Goal: Task Accomplishment & Management: Use online tool/utility

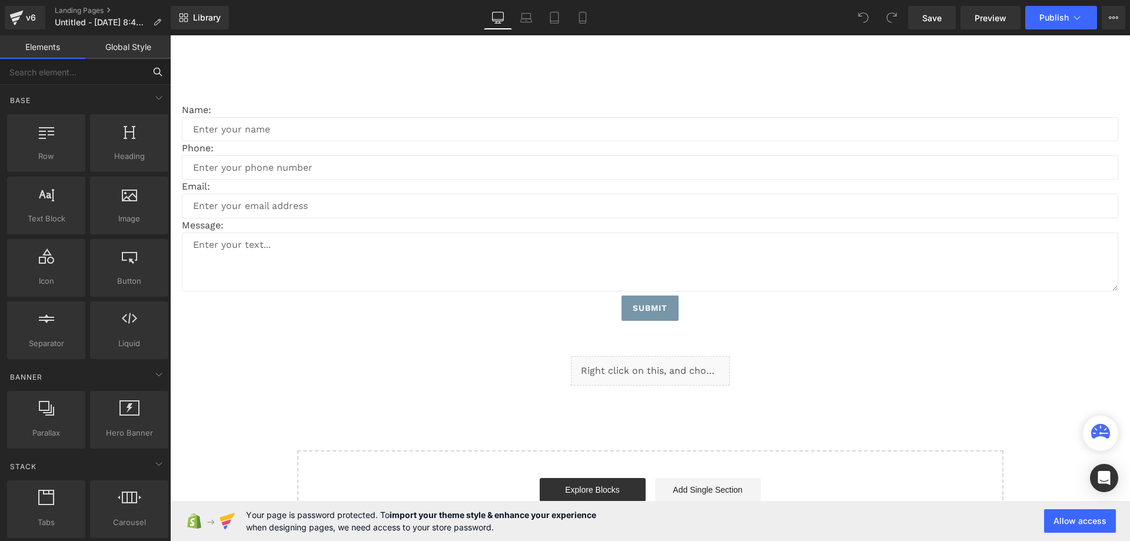
click at [99, 71] on input "text" at bounding box center [72, 72] width 145 height 26
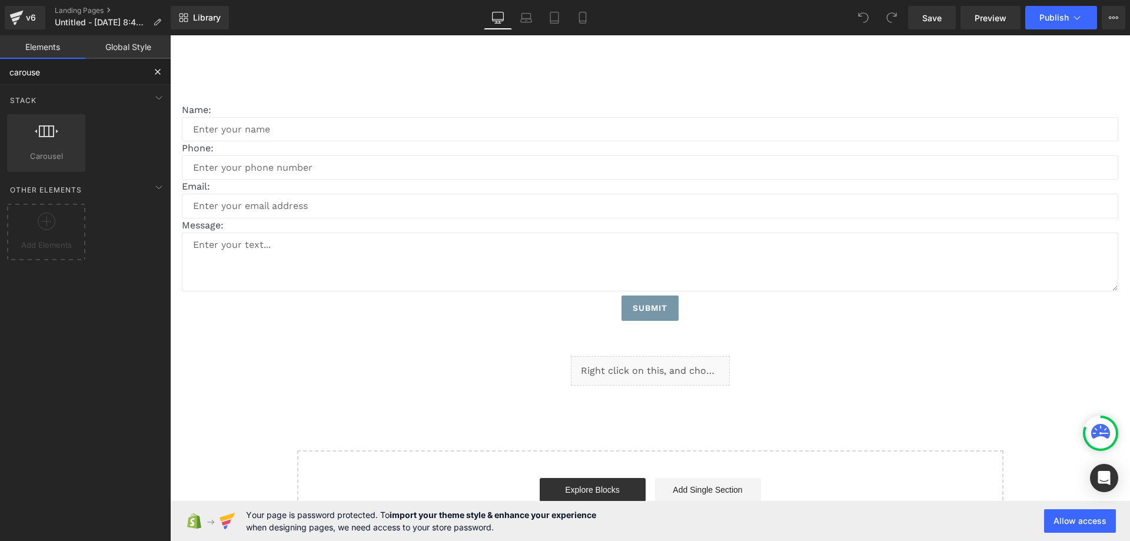
type input "carousel"
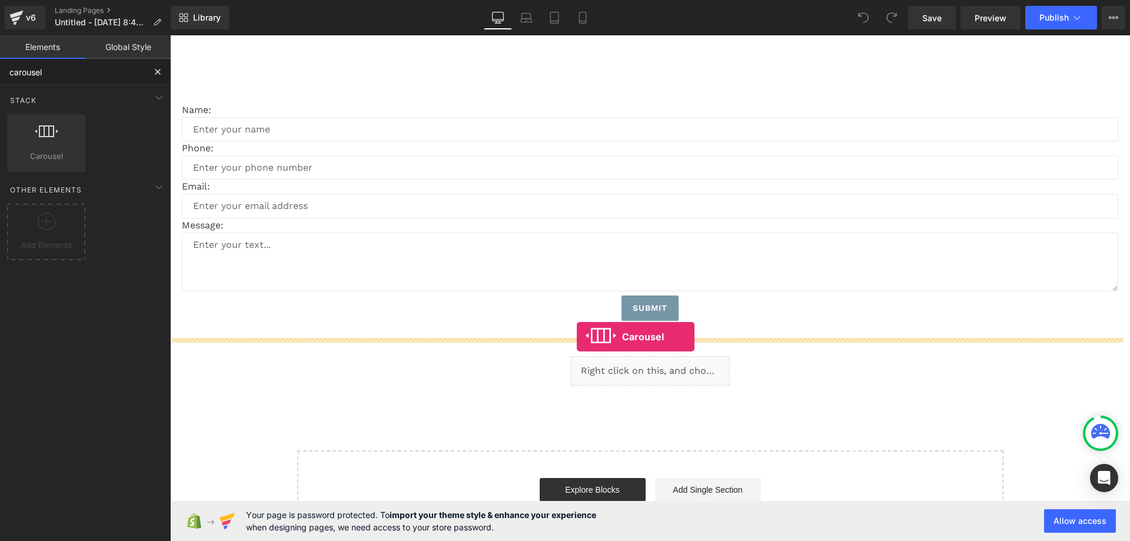
drag, startPoint x: 221, startPoint y: 174, endPoint x: 577, endPoint y: 337, distance: 391.1
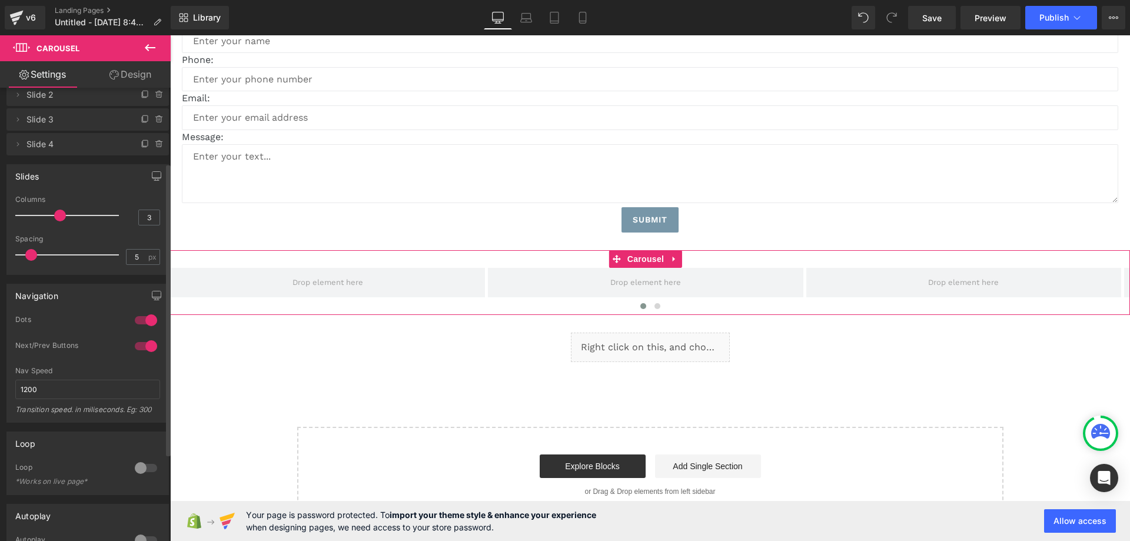
scroll to position [118, 0]
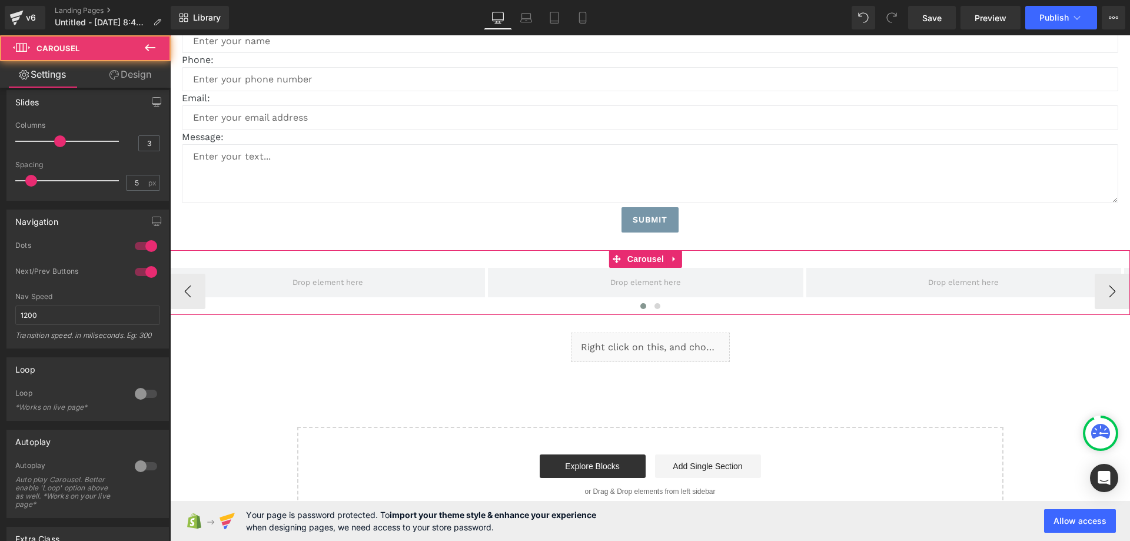
click at [266, 258] on div "‹ › Carousel" at bounding box center [650, 282] width 960 height 65
click at [633, 261] on span "Carousel" at bounding box center [645, 259] width 42 height 18
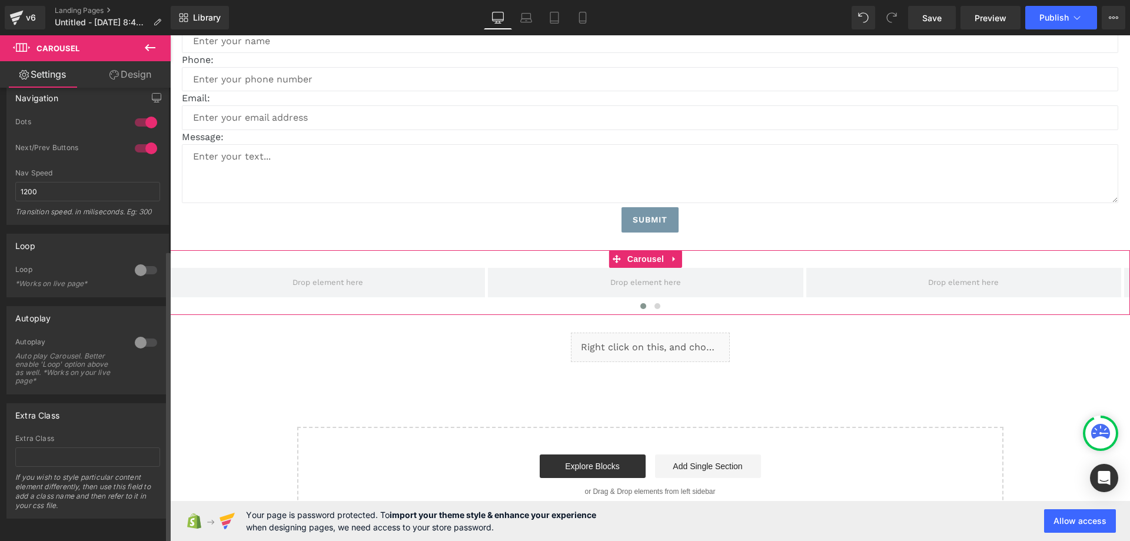
scroll to position [252, 0]
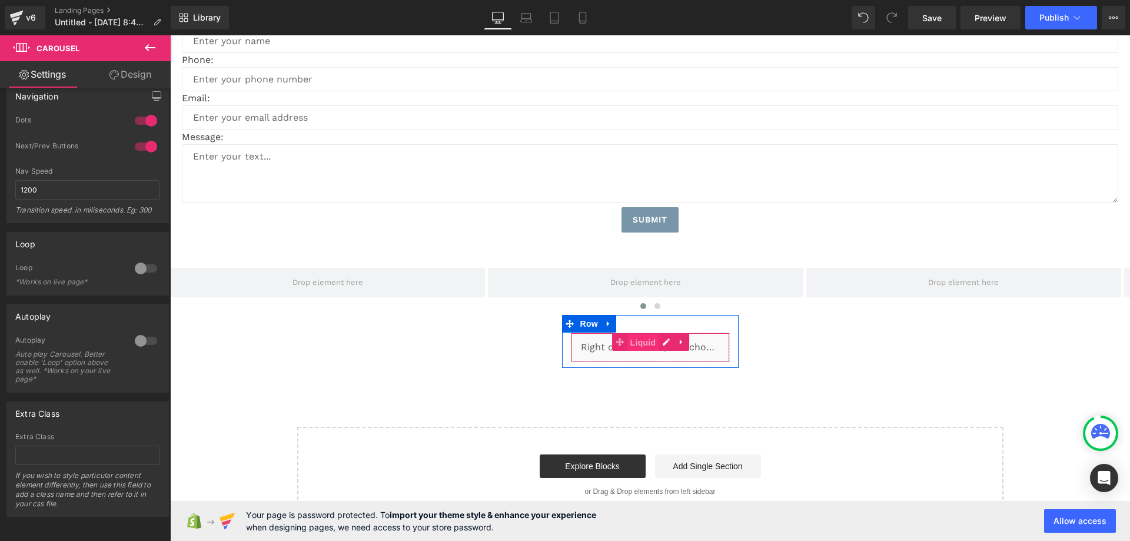
click at [644, 341] on span "Liquid" at bounding box center [643, 343] width 32 height 18
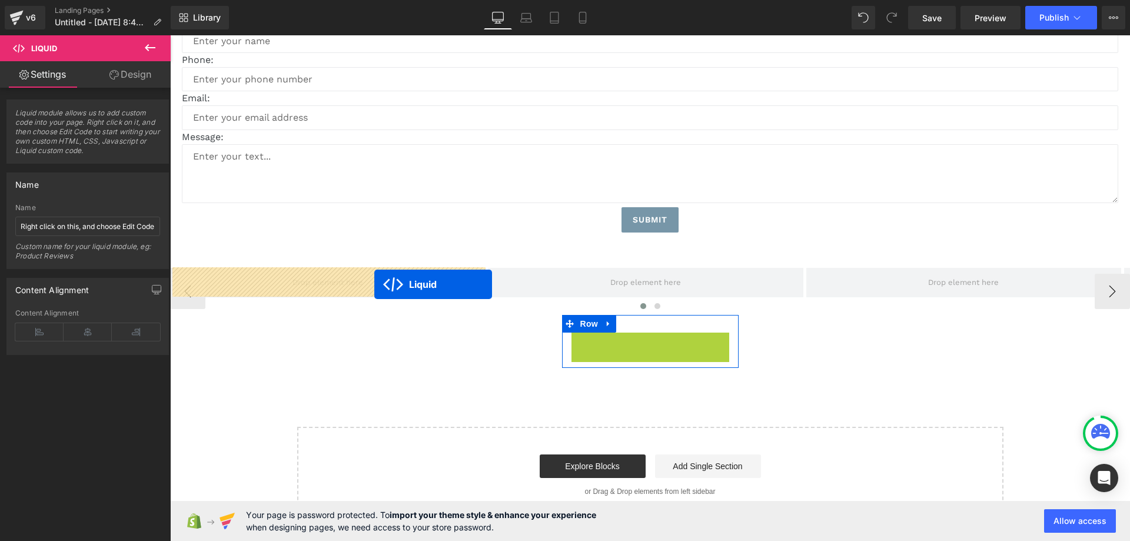
drag, startPoint x: 642, startPoint y: 341, endPoint x: 374, endPoint y: 284, distance: 273.8
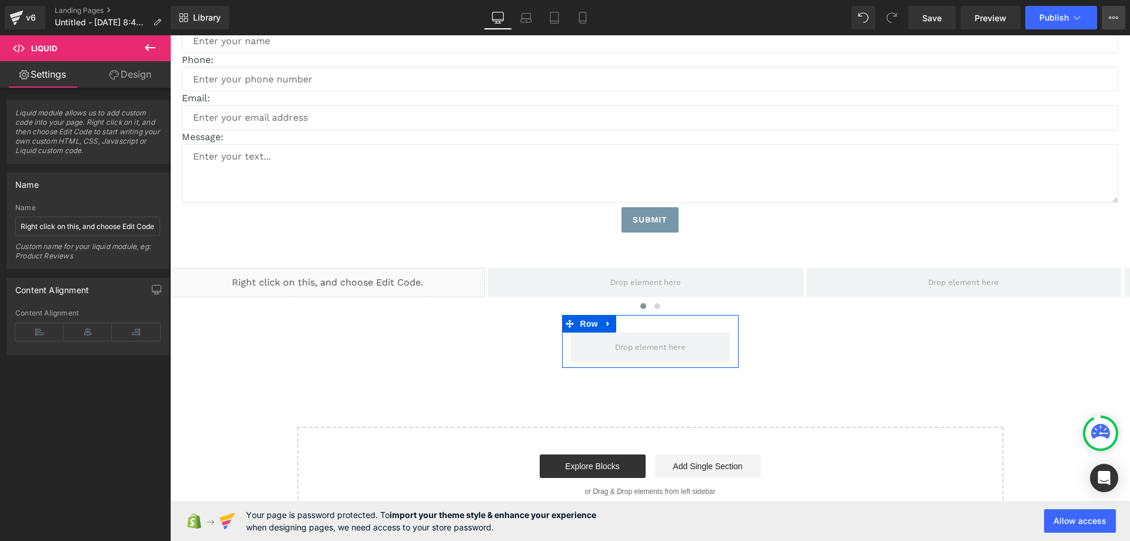
click at [1118, 17] on button "View Live Page View with current Template Save Template to Library Schedule Pub…" at bounding box center [1114, 18] width 24 height 24
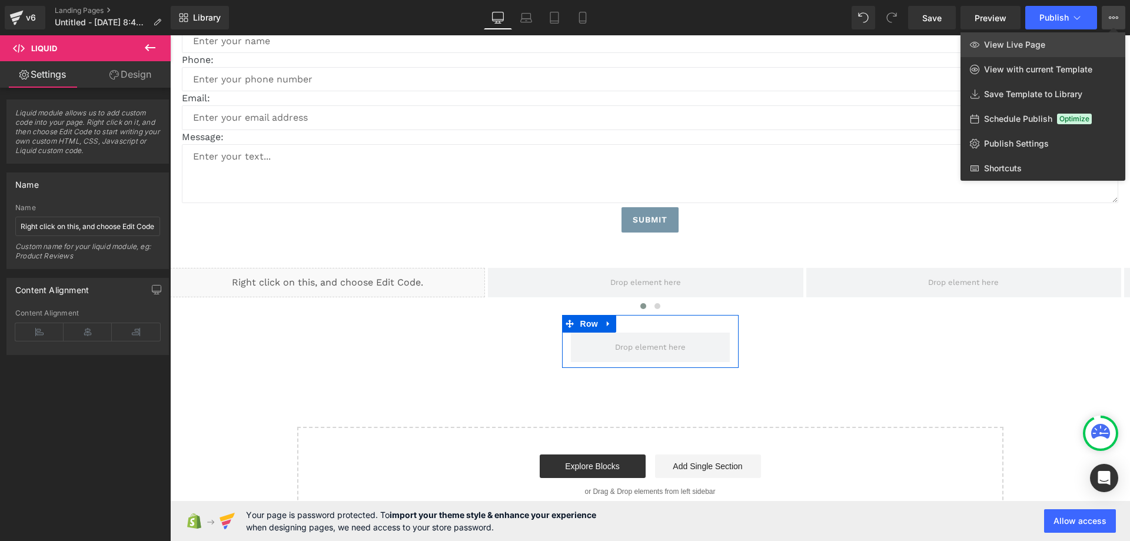
click at [1041, 46] on span "View Live Page" at bounding box center [1014, 44] width 61 height 11
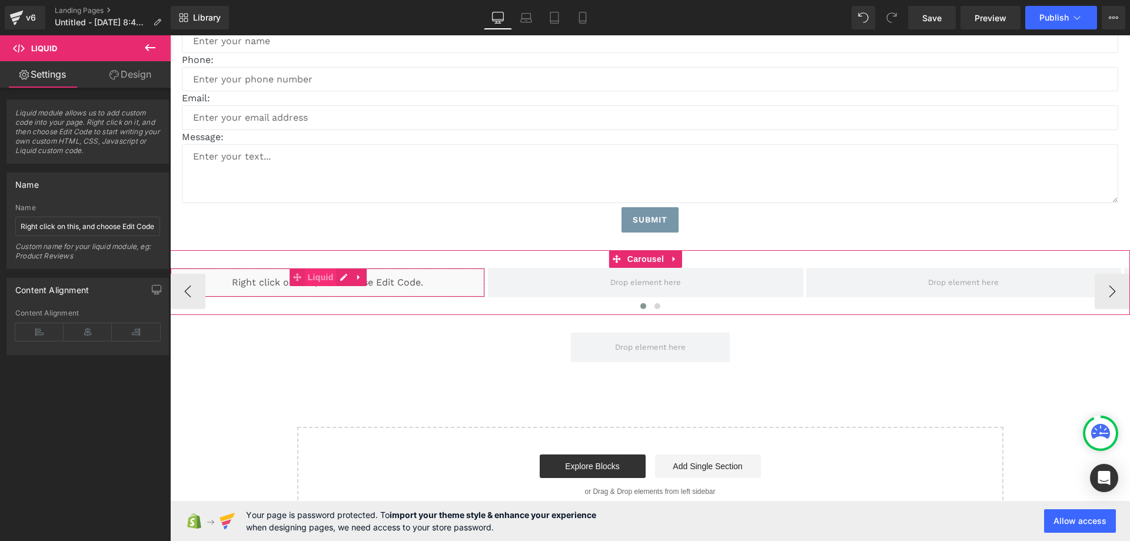
click at [307, 277] on span "Liquid" at bounding box center [321, 277] width 32 height 18
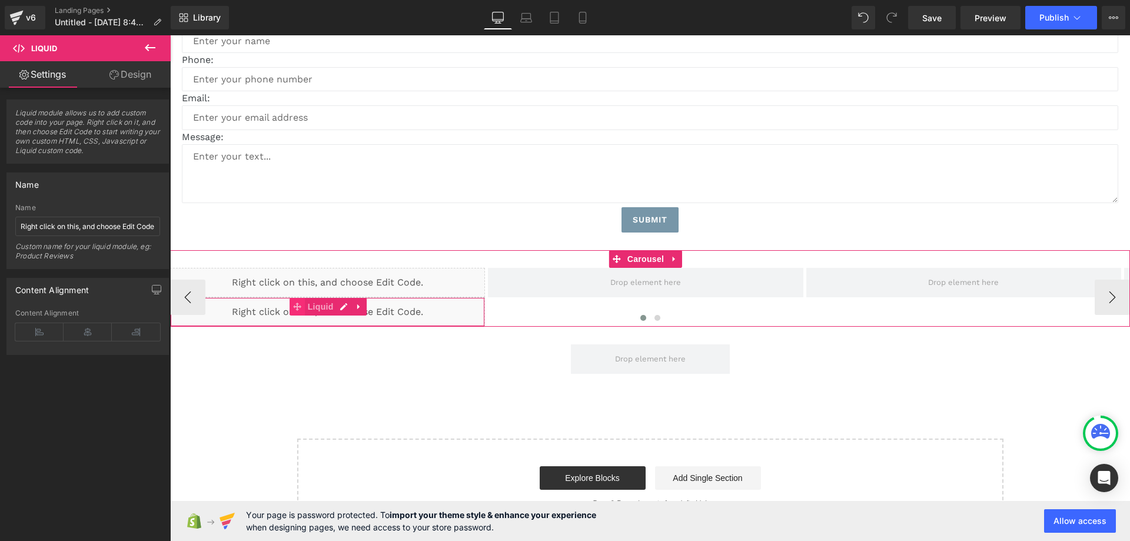
click at [294, 308] on icon at bounding box center [297, 306] width 8 height 9
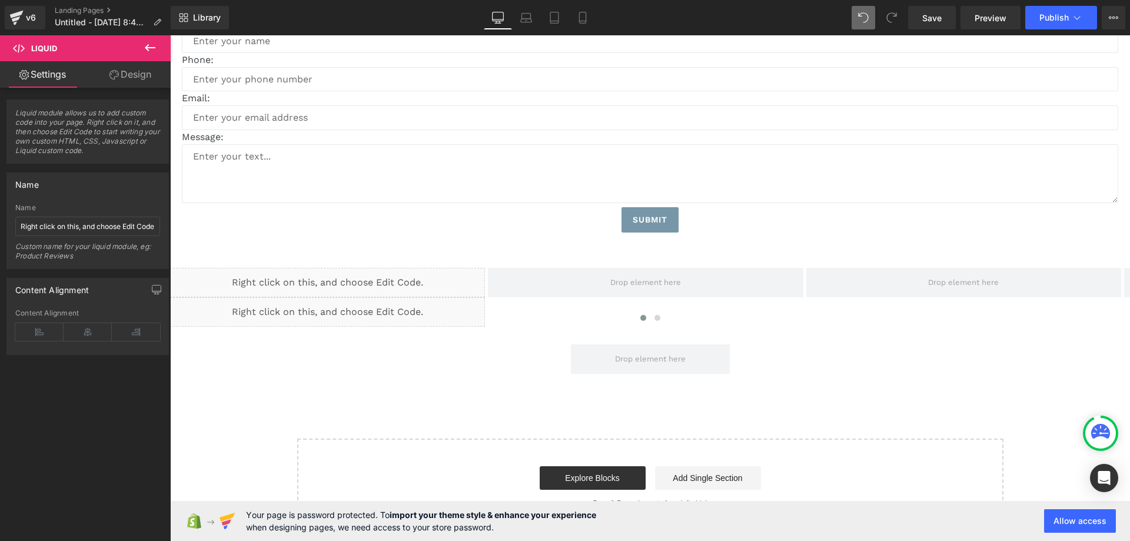
scroll to position [82, 0]
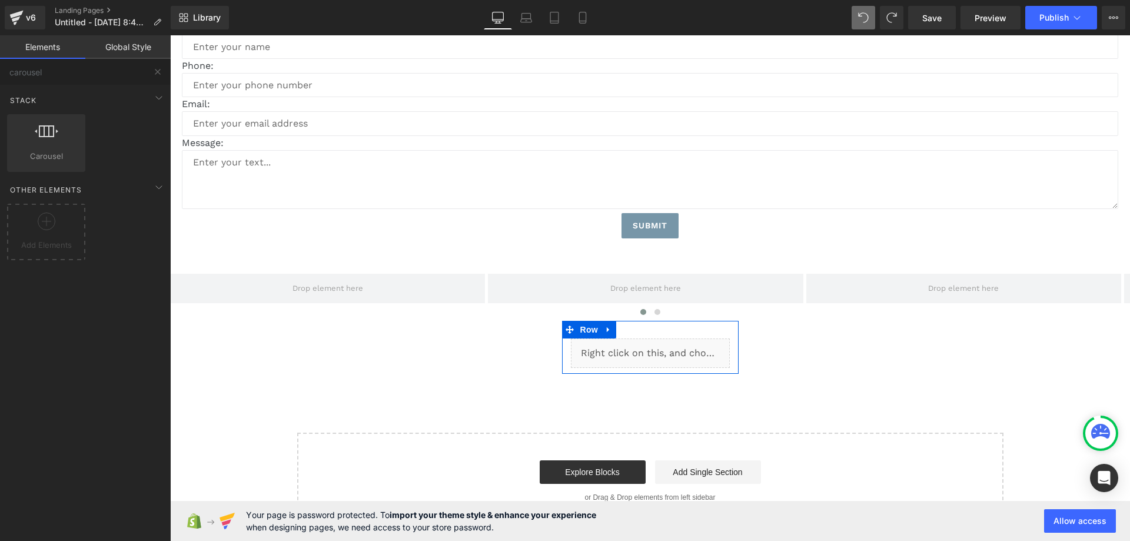
click at [644, 330] on div "Liquid Row" at bounding box center [650, 347] width 177 height 53
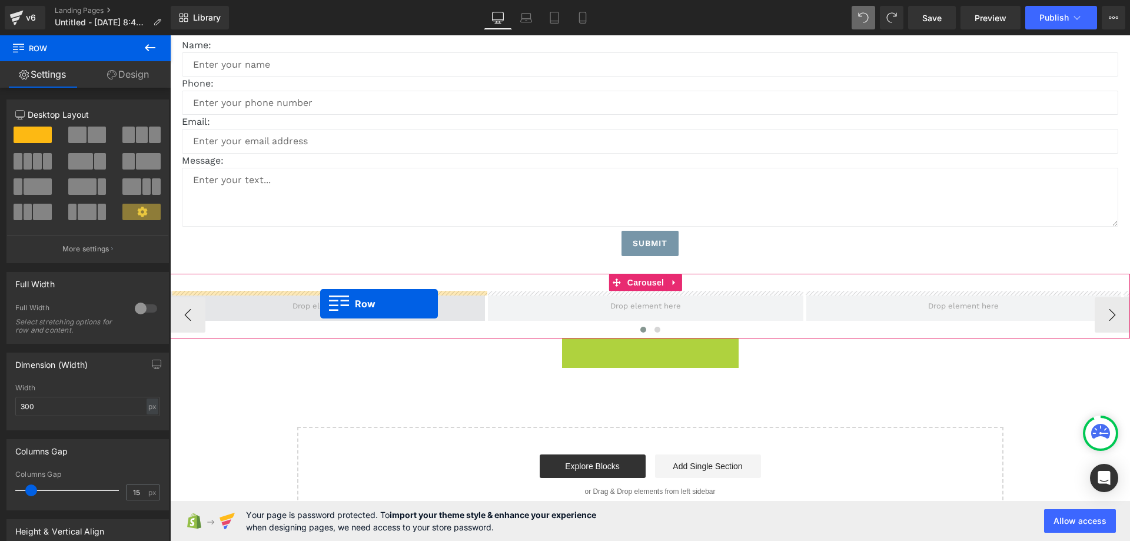
drag, startPoint x: 568, startPoint y: 328, endPoint x: 320, endPoint y: 304, distance: 249.0
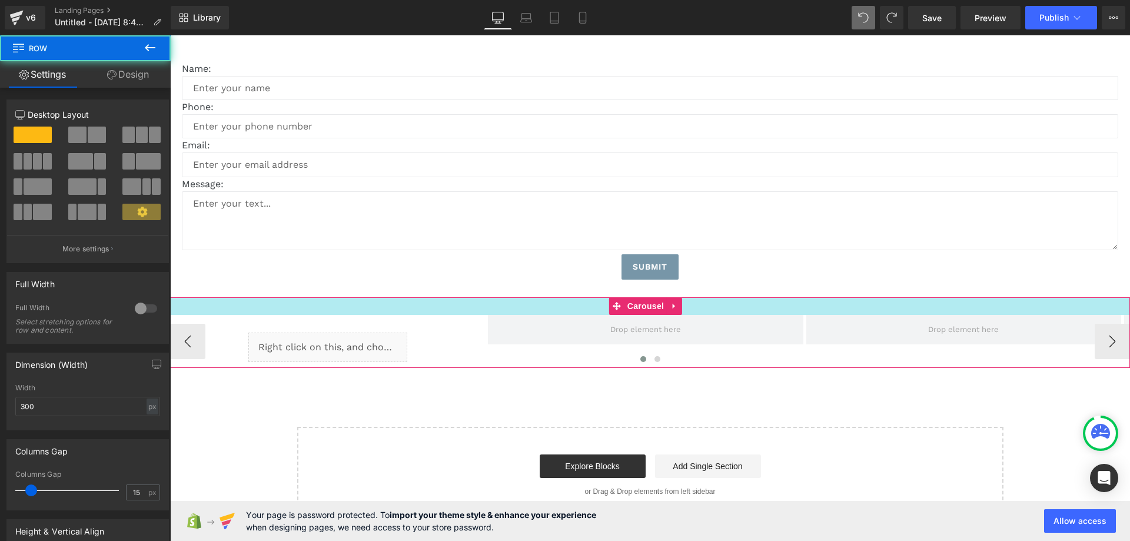
scroll to position [41, 0]
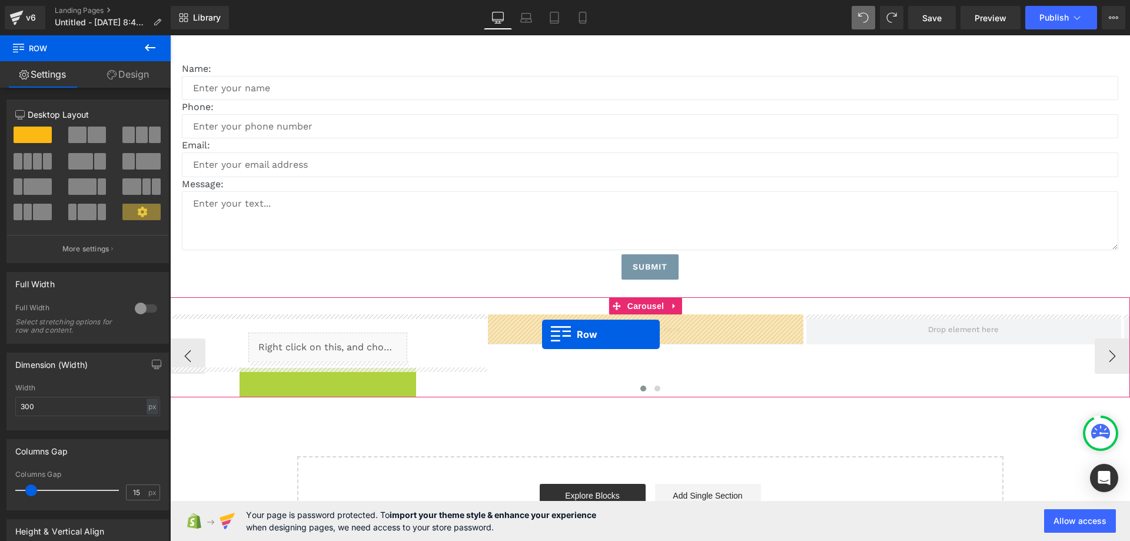
drag, startPoint x: 245, startPoint y: 375, endPoint x: 542, endPoint y: 334, distance: 299.4
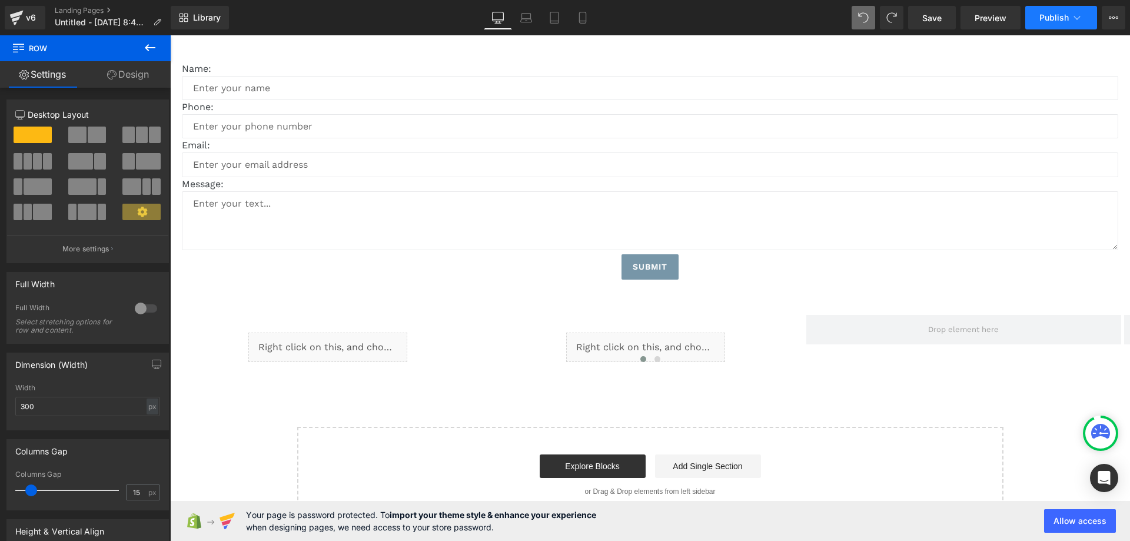
click at [1047, 21] on span "Publish" at bounding box center [1053, 17] width 29 height 9
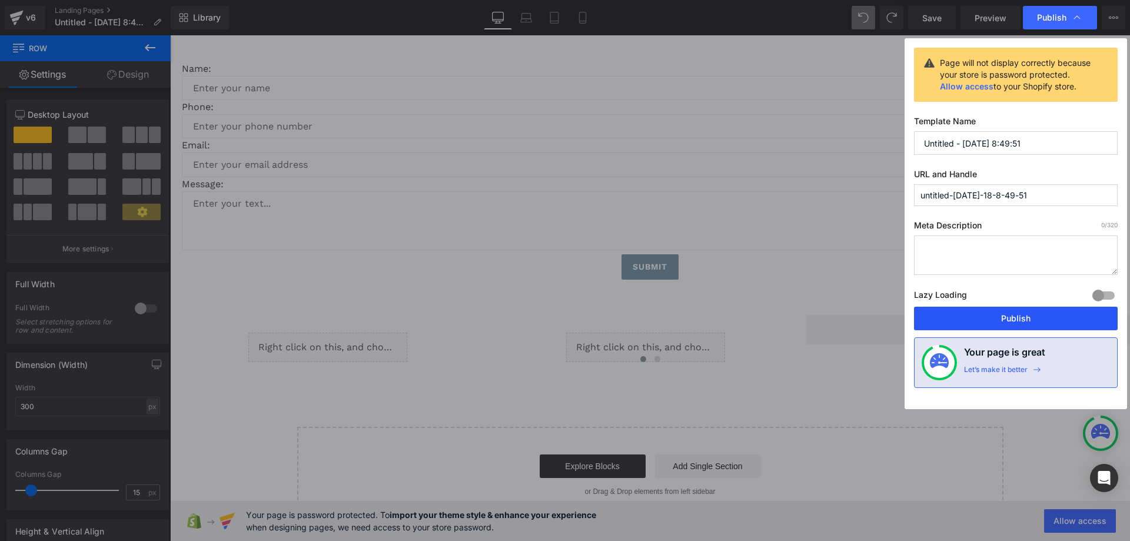
click at [1002, 324] on button "Publish" at bounding box center [1016, 319] width 204 height 24
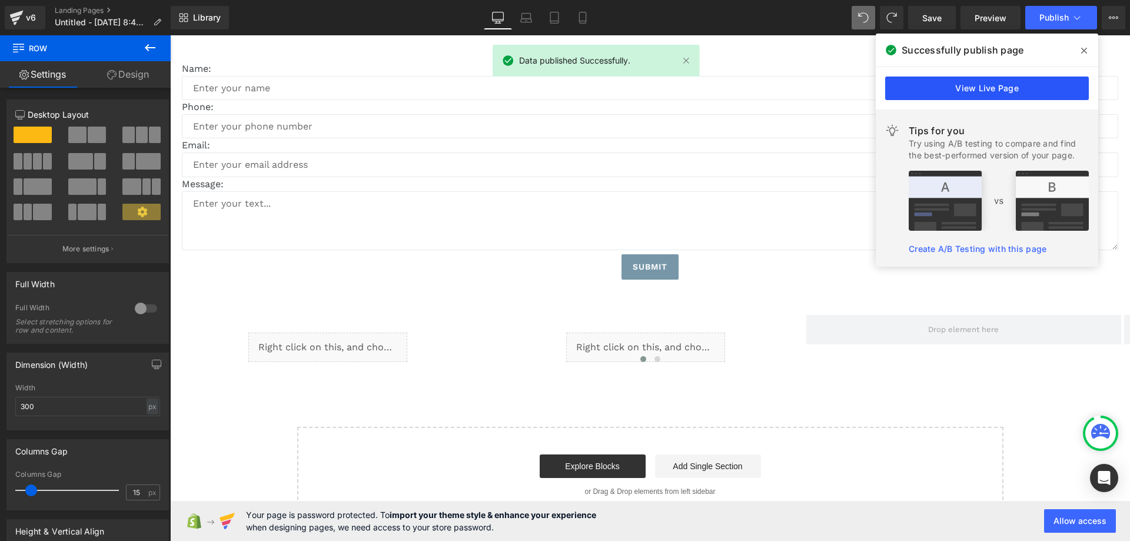
click at [1031, 91] on link "View Live Page" at bounding box center [987, 89] width 204 height 24
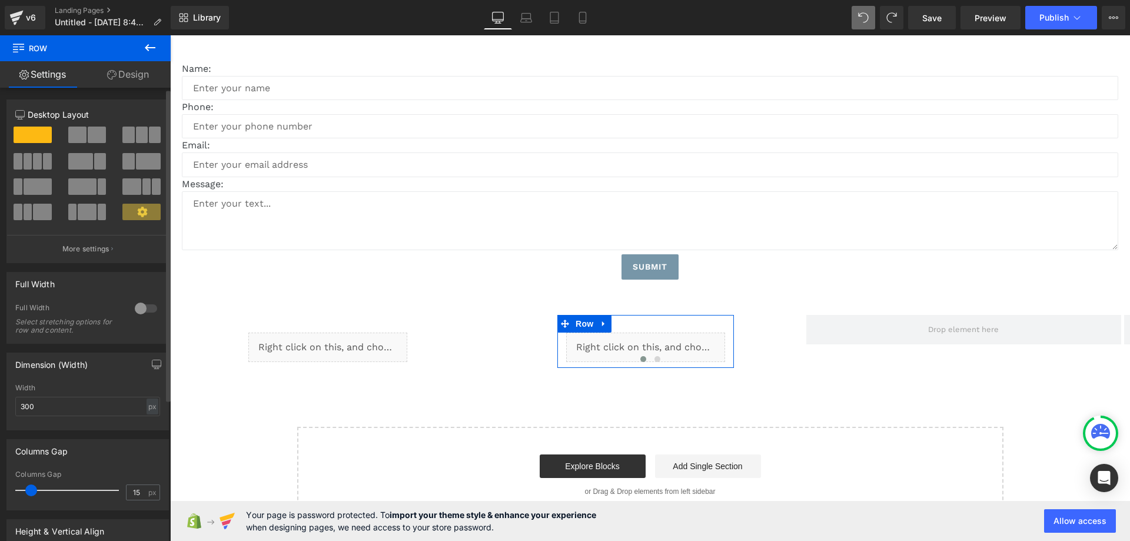
scroll to position [207, 0]
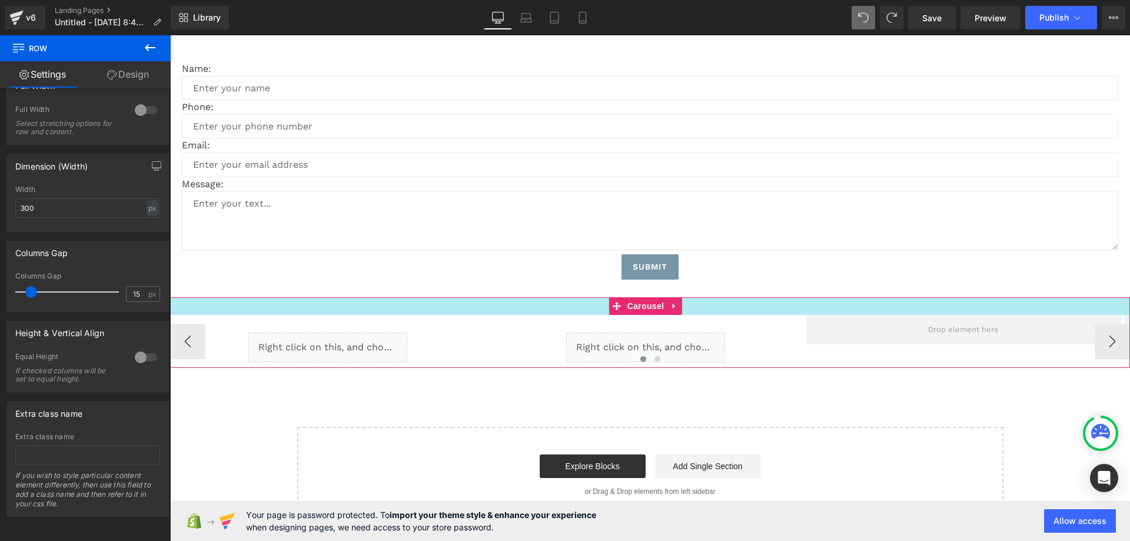
click at [437, 311] on div at bounding box center [650, 306] width 960 height 18
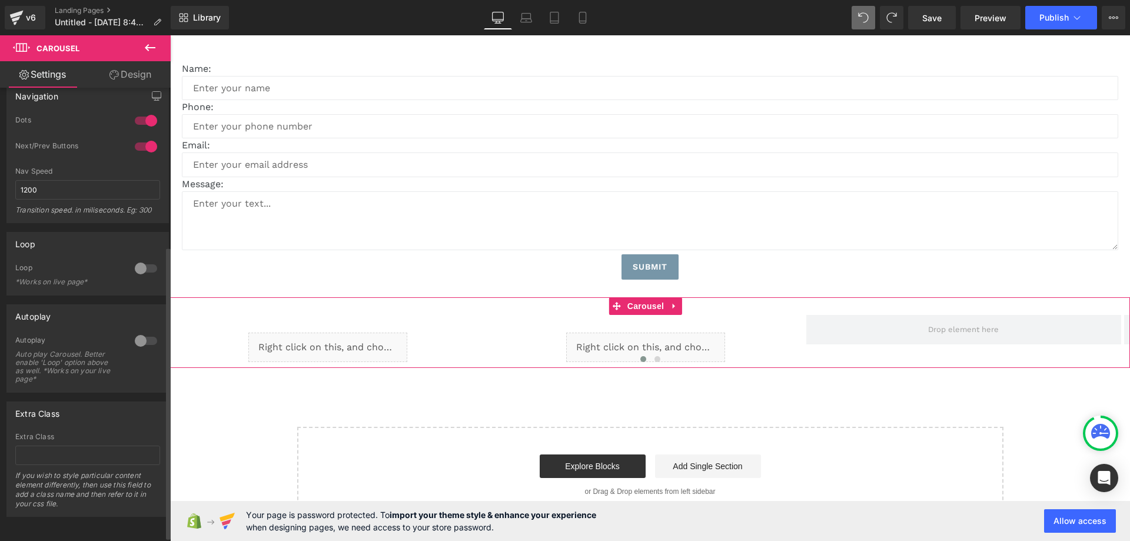
scroll to position [252, 0]
click at [138, 333] on div at bounding box center [146, 340] width 28 height 19
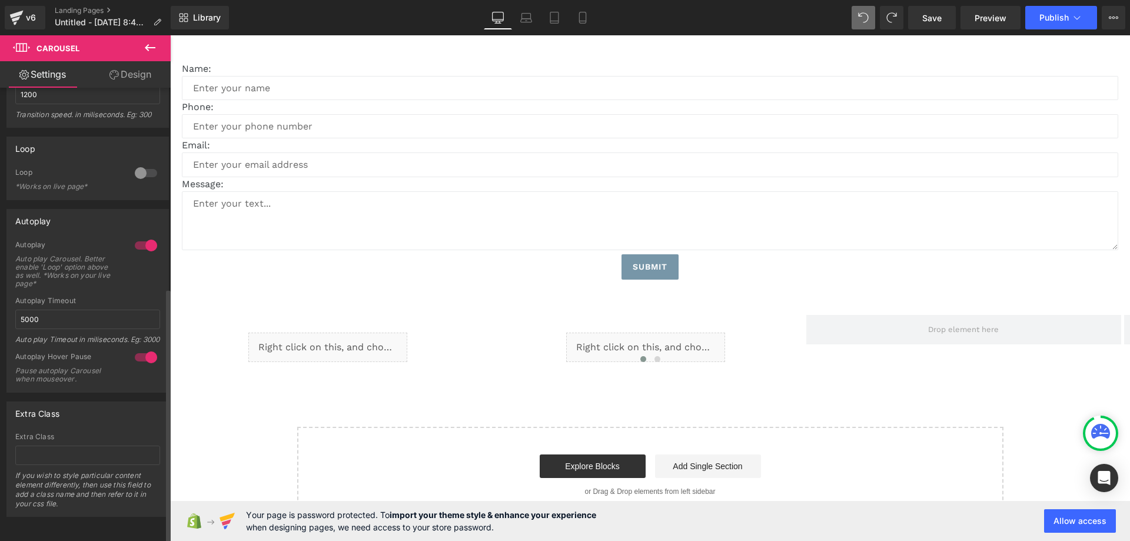
scroll to position [298, 0]
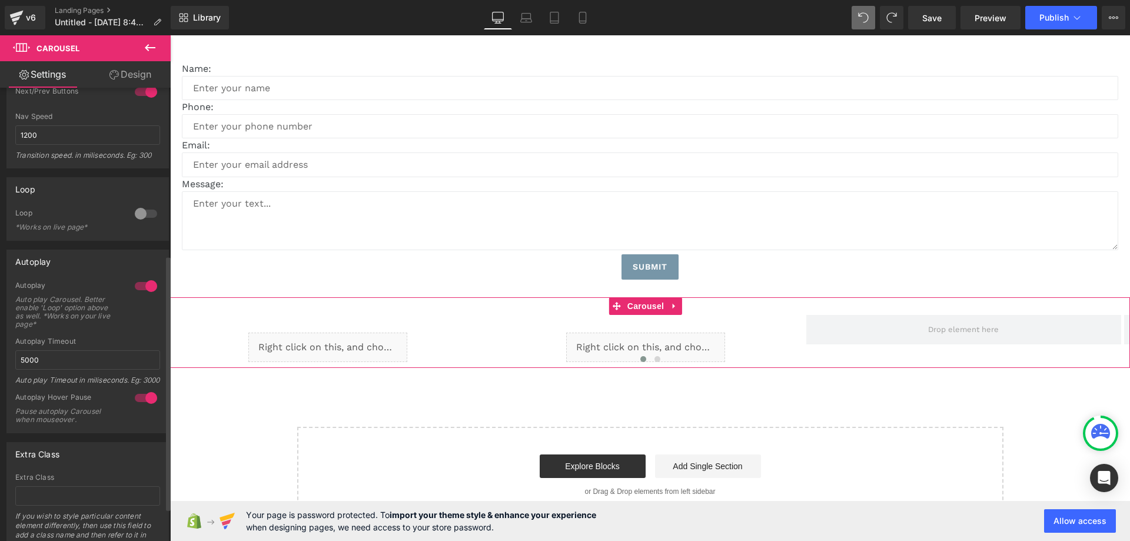
click at [144, 291] on div at bounding box center [146, 286] width 28 height 19
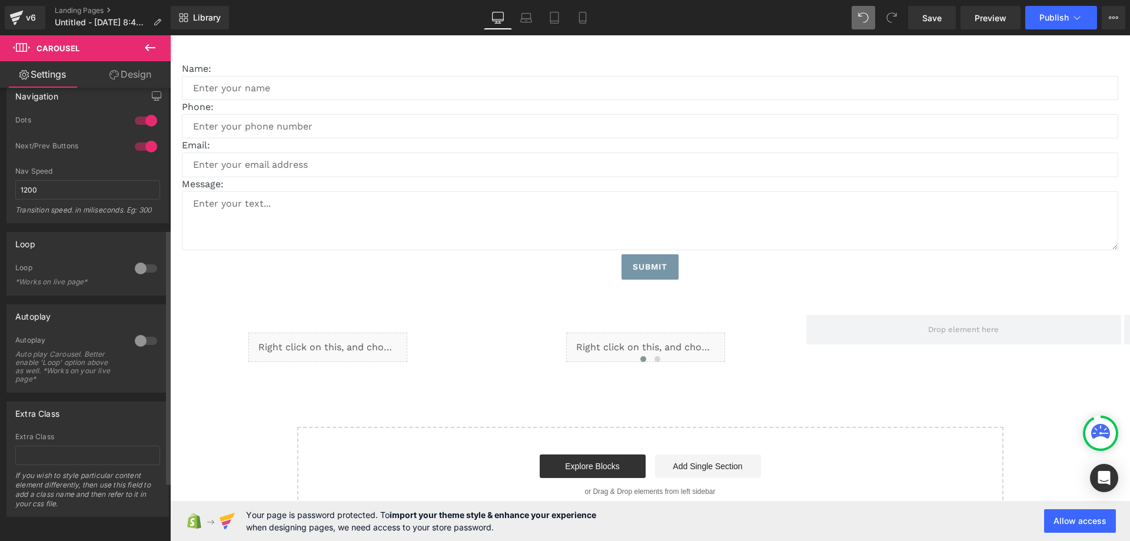
scroll to position [252, 0]
click at [104, 12] on link "Landing Pages" at bounding box center [113, 10] width 116 height 9
